Goal: Task Accomplishment & Management: Manage account settings

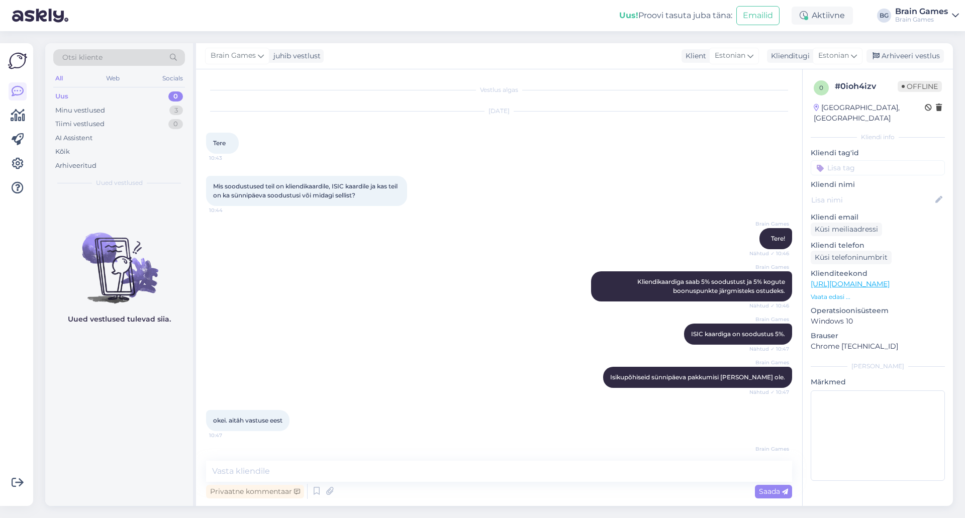
scroll to position [34, 0]
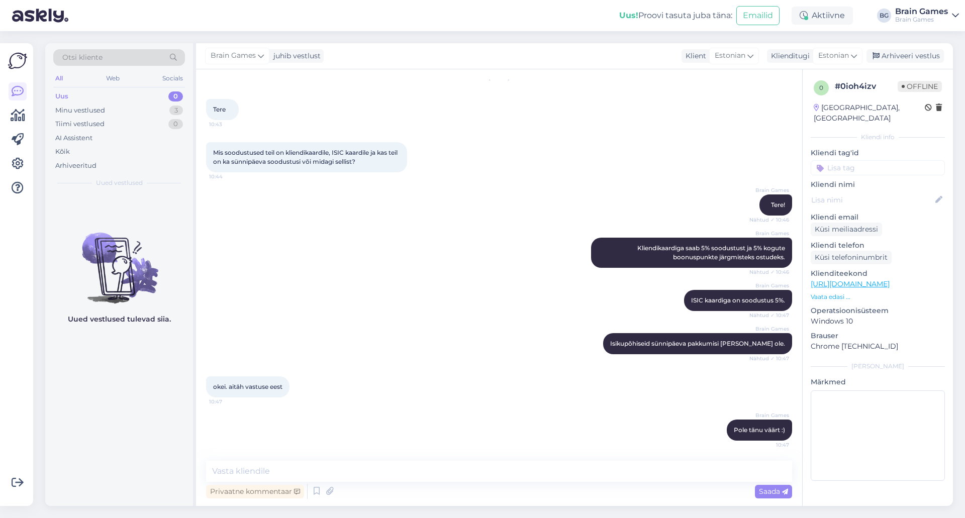
click at [122, 386] on div "Uued vestlused tulevad siia." at bounding box center [119, 350] width 148 height 313
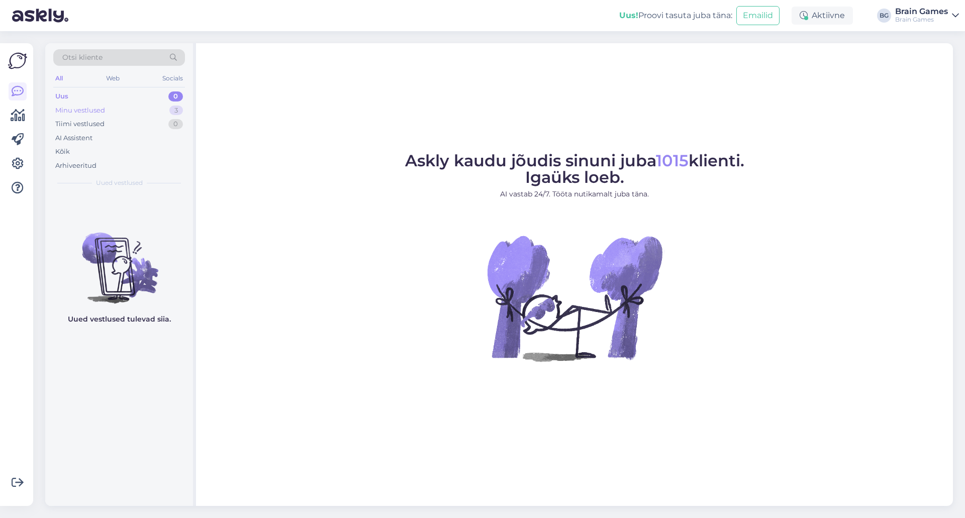
click at [134, 112] on div "Minu vestlused 3" at bounding box center [119, 111] width 132 height 14
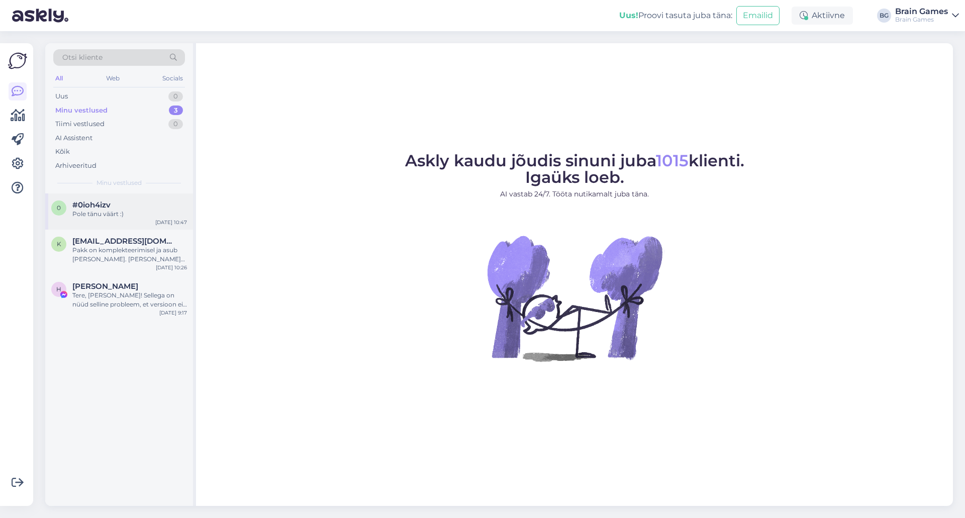
click at [128, 199] on div "0 #0ioh4izv Pole tänu väärt :) [DATE] 10:47" at bounding box center [119, 212] width 148 height 36
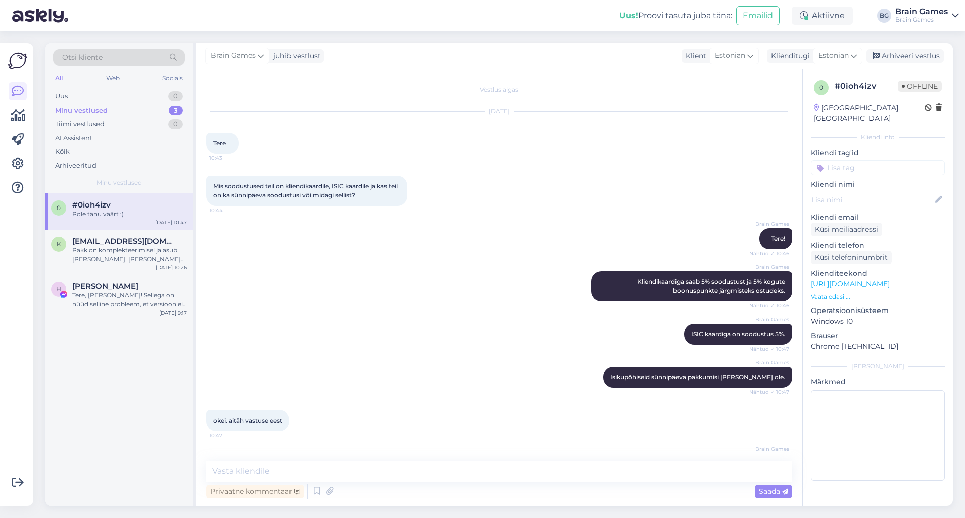
scroll to position [34, 0]
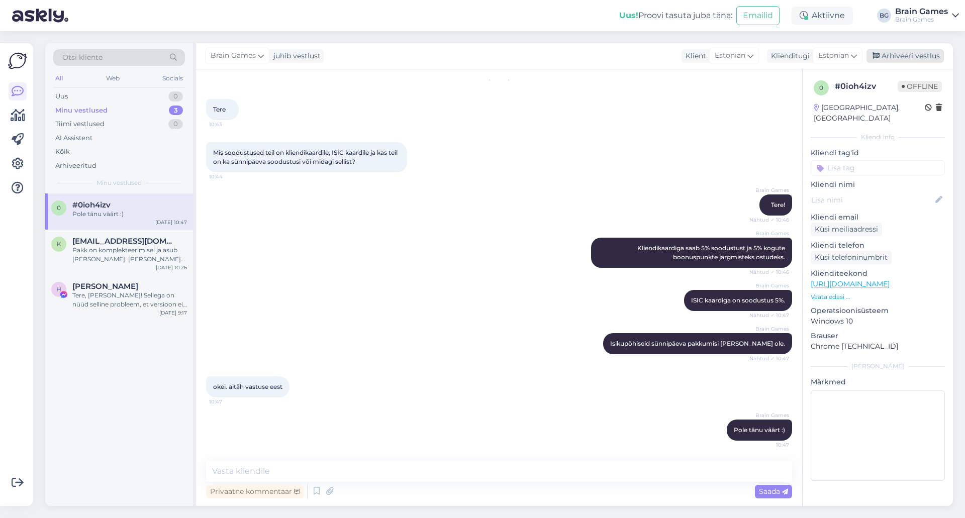
click at [911, 57] on div "Arhiveeri vestlus" at bounding box center [905, 56] width 77 height 14
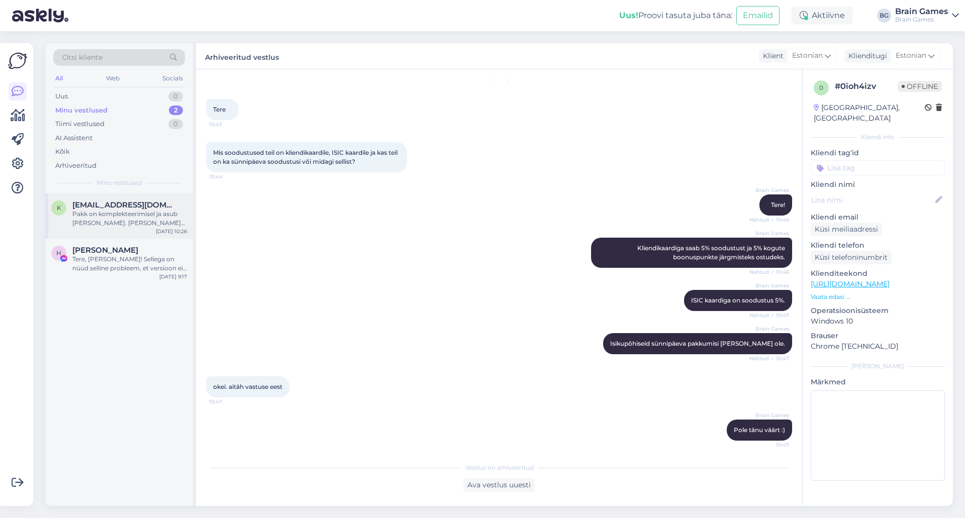
click at [90, 218] on div "Pakk on komplekteerimisel ja asub [PERSON_NAME]. [PERSON_NAME] teekonda saate j…" at bounding box center [129, 219] width 115 height 18
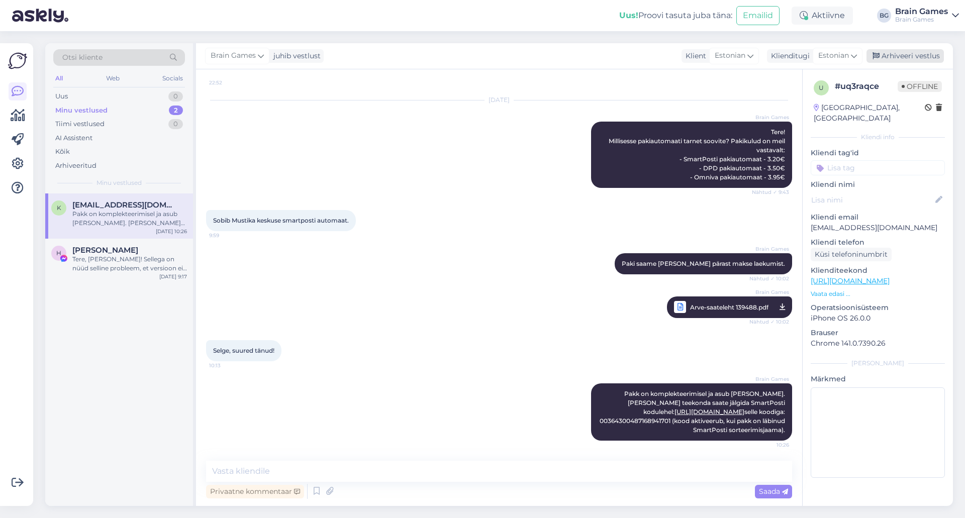
click at [899, 52] on div "Arhiveeri vestlus" at bounding box center [905, 56] width 77 height 14
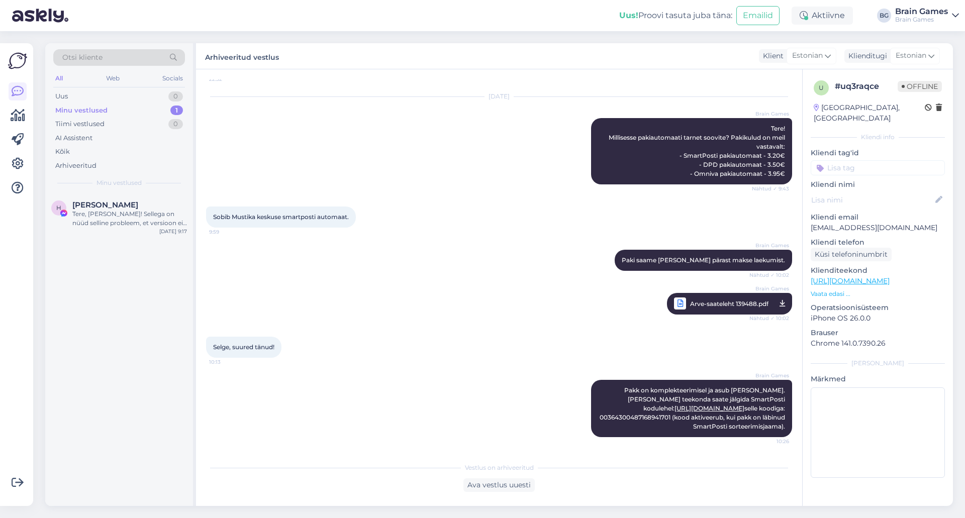
click at [153, 311] on div "H [PERSON_NAME], [PERSON_NAME]! Sellega on nüüd selline probleem, et versioon e…" at bounding box center [119, 350] width 148 height 313
